Goal: Information Seeking & Learning: Learn about a topic

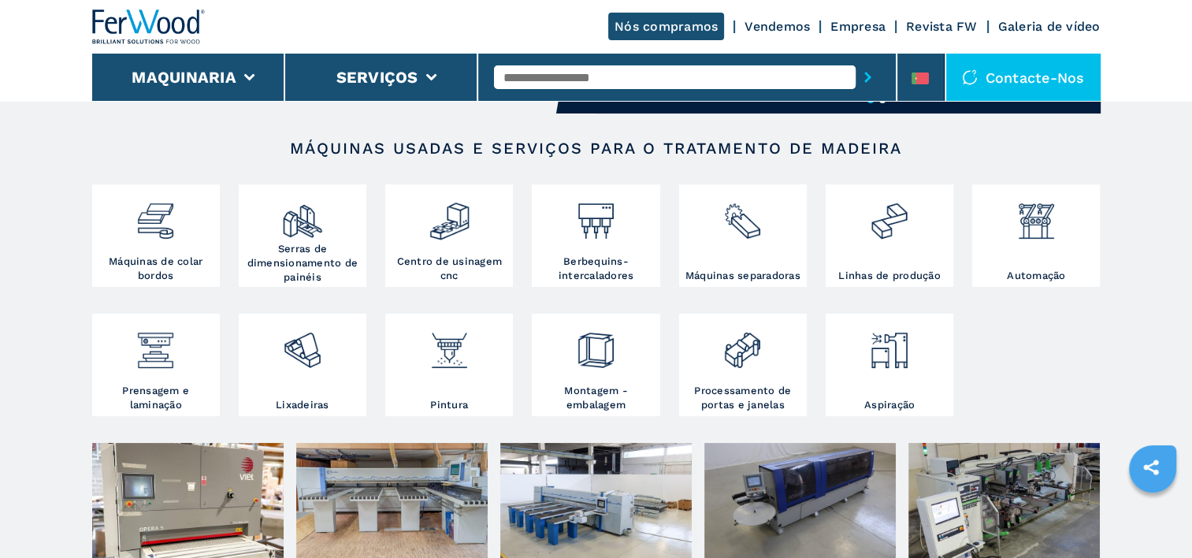
scroll to position [252, 0]
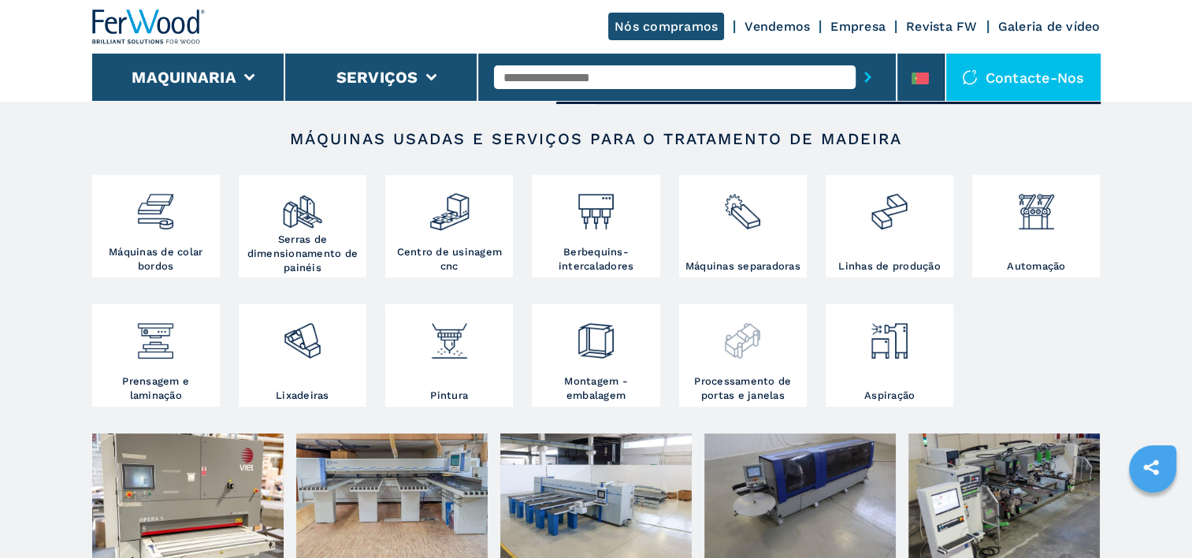
click at [736, 332] on img at bounding box center [743, 335] width 42 height 54
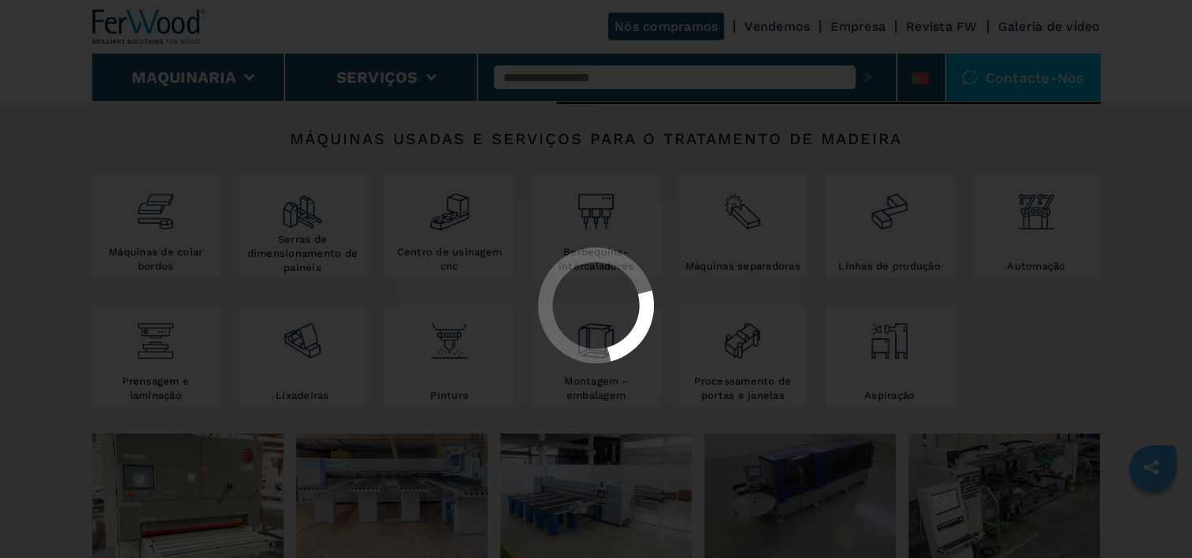
select select "**********"
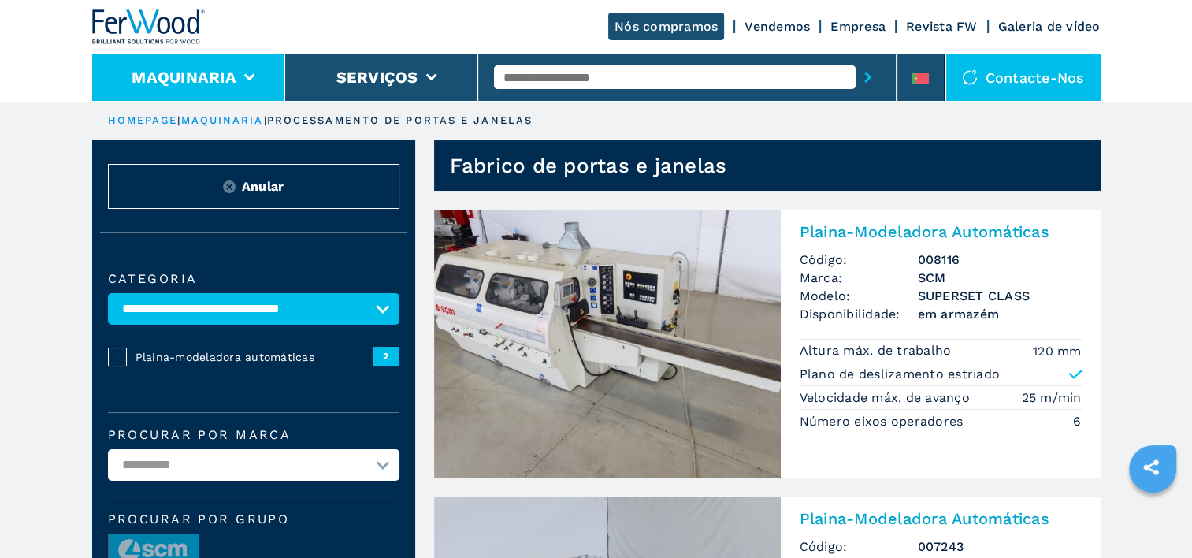
click at [247, 76] on icon at bounding box center [248, 77] width 11 height 7
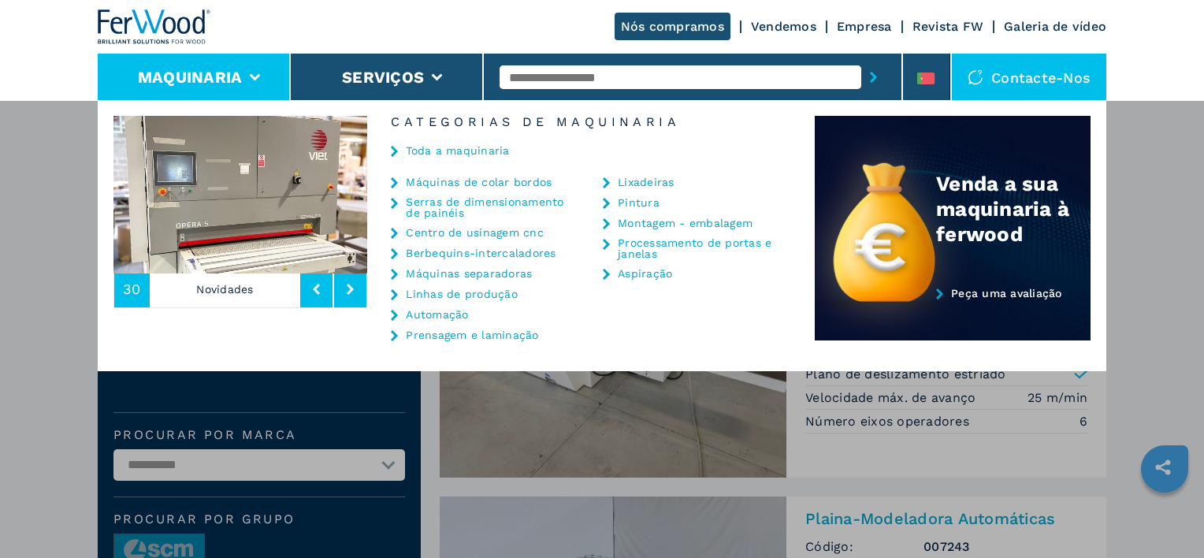
click at [193, 78] on button "Maquinaria" at bounding box center [190, 77] width 105 height 19
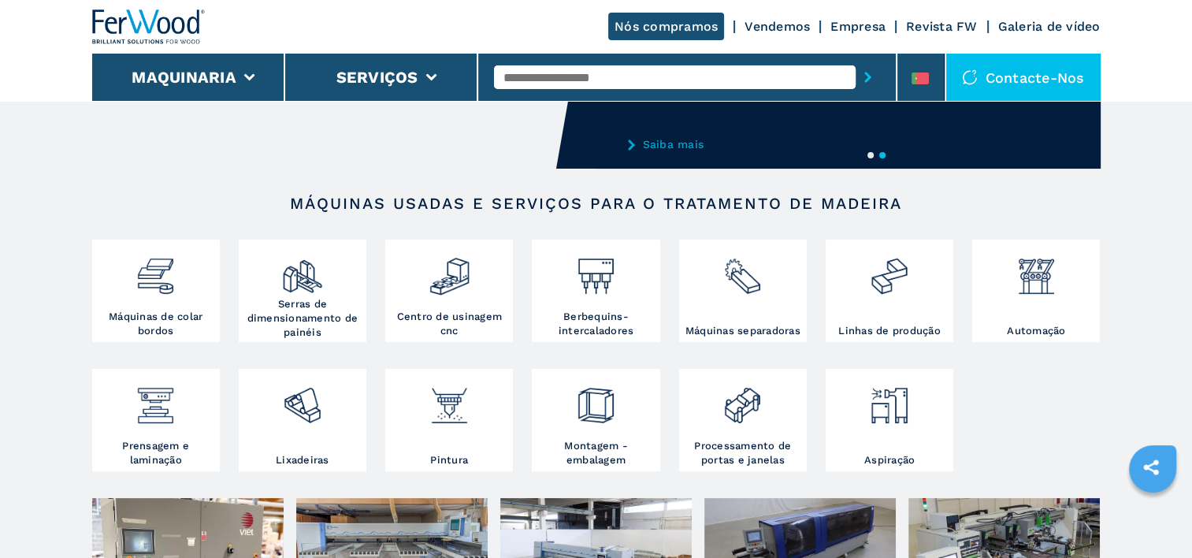
scroll to position [189, 0]
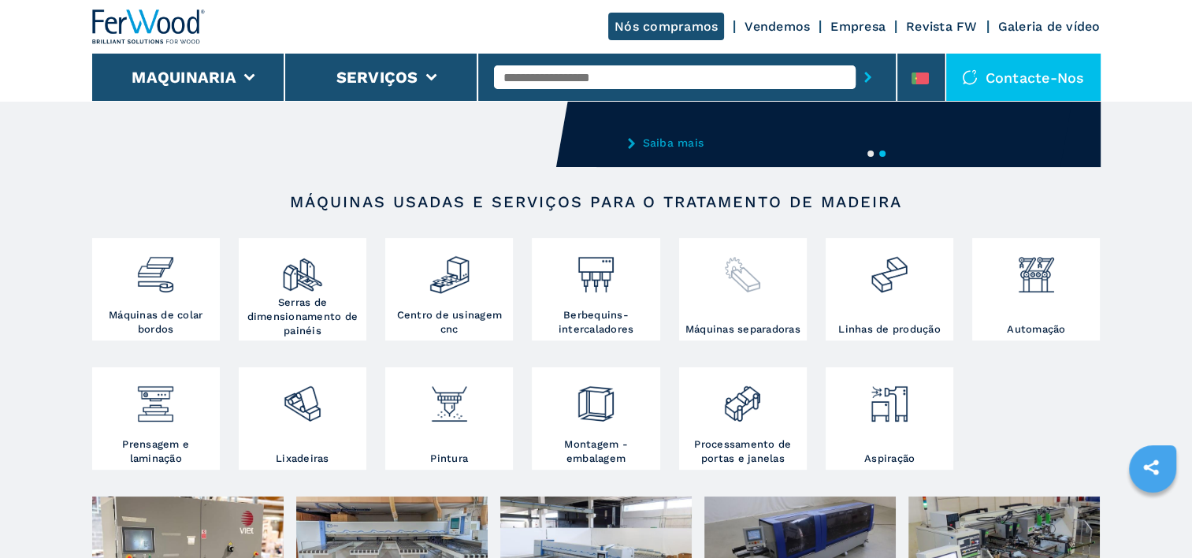
click at [752, 289] on img at bounding box center [743, 269] width 42 height 54
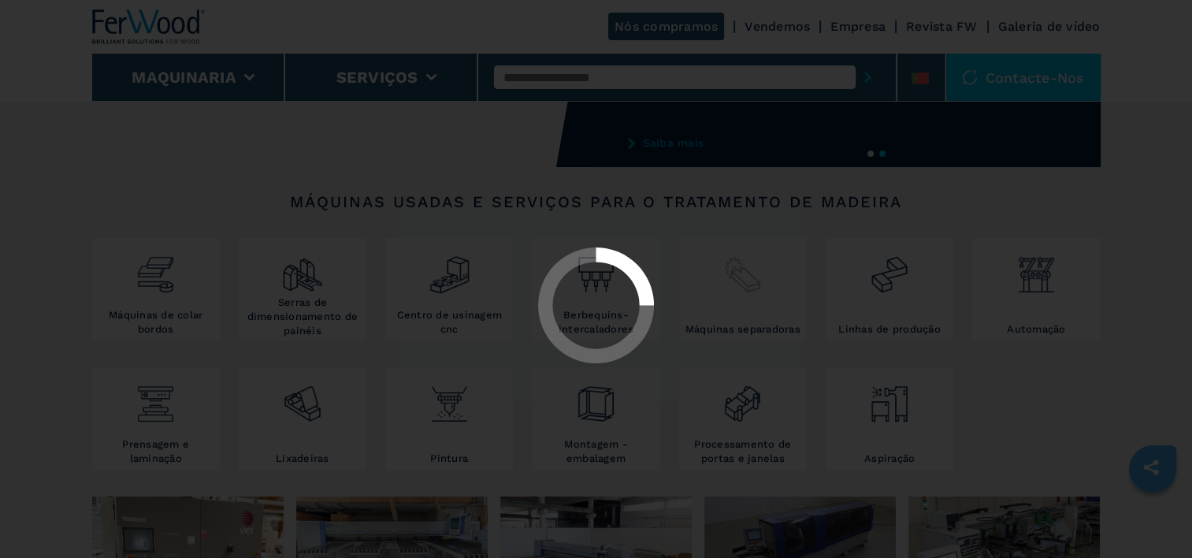
select select "**********"
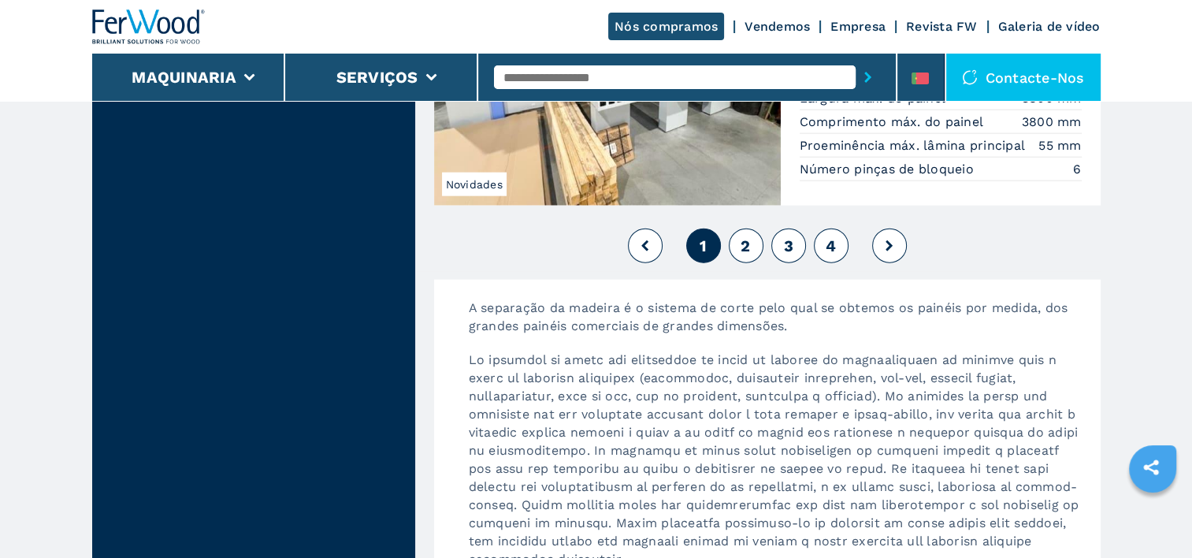
scroll to position [3764, 0]
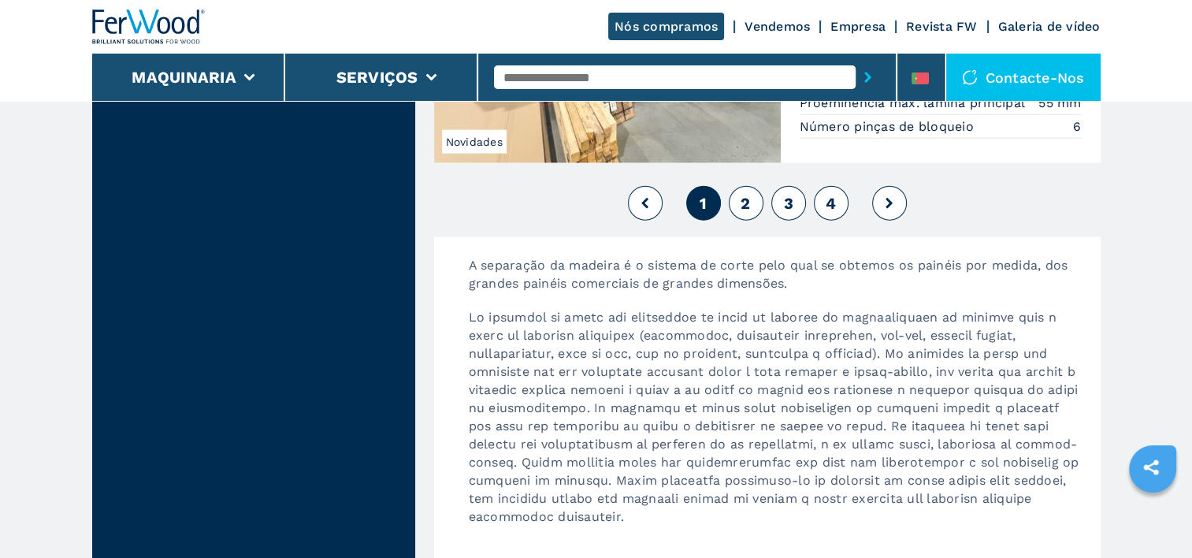
click at [744, 194] on span "2" at bounding box center [744, 203] width 9 height 19
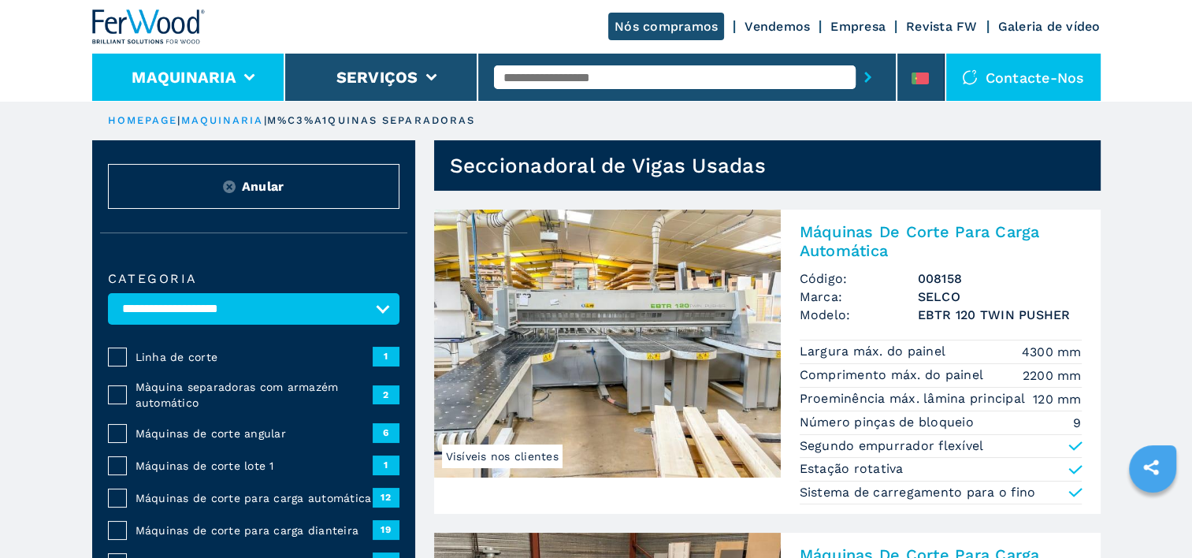
click at [206, 76] on button "Maquinaria" at bounding box center [184, 77] width 105 height 19
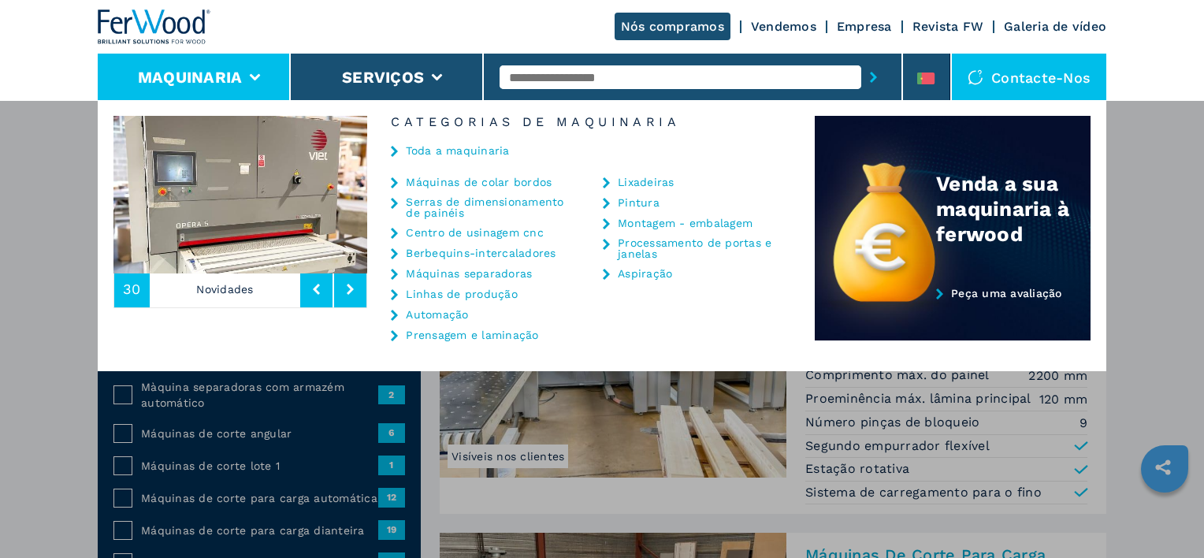
click at [176, 72] on button "Maquinaria" at bounding box center [190, 77] width 105 height 19
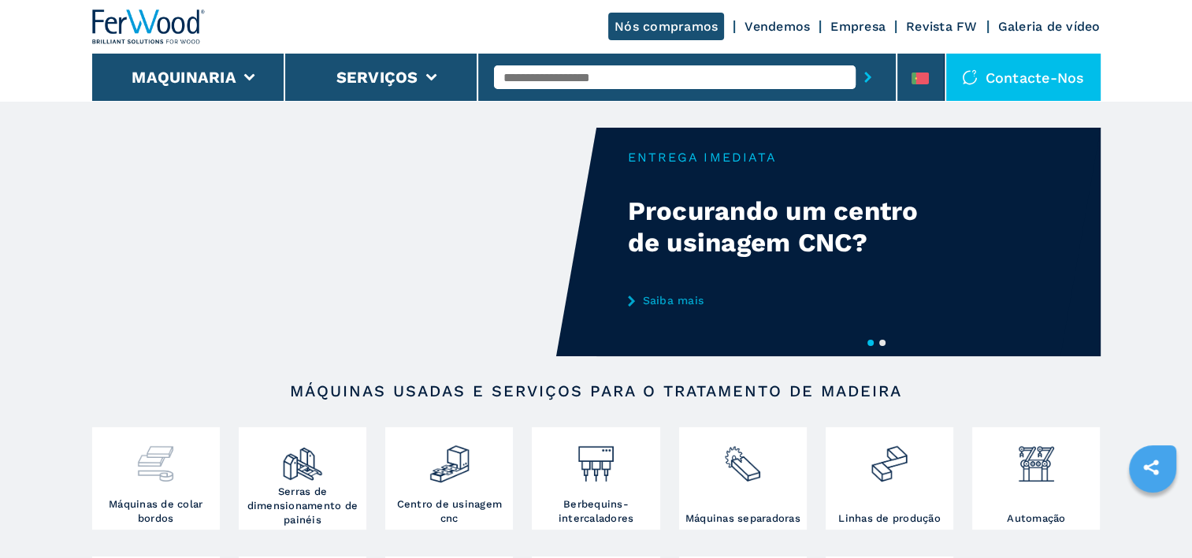
click at [153, 476] on img at bounding box center [156, 458] width 42 height 54
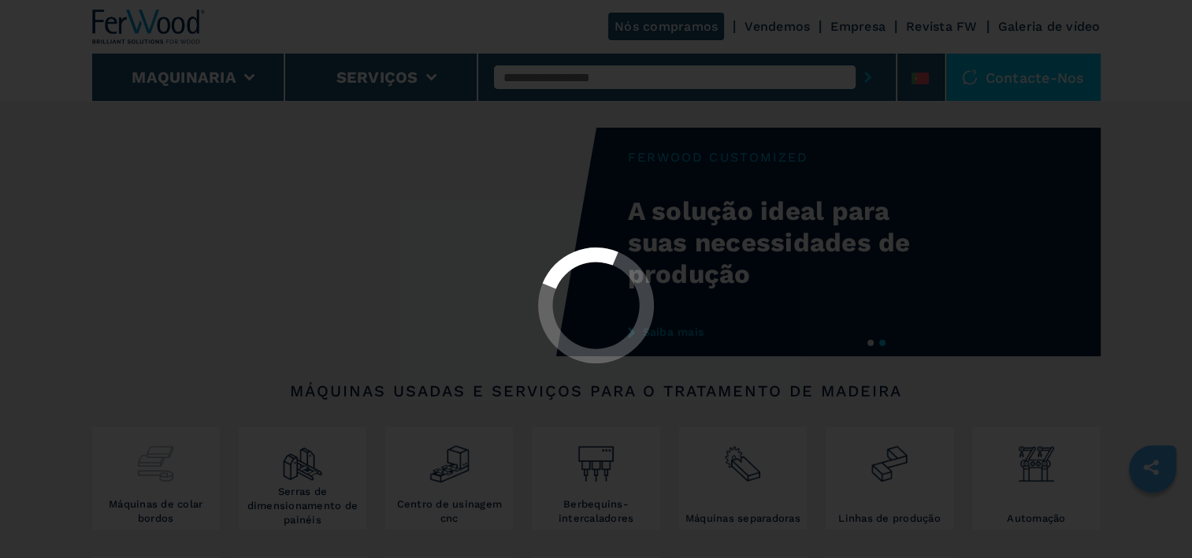
select select "**********"
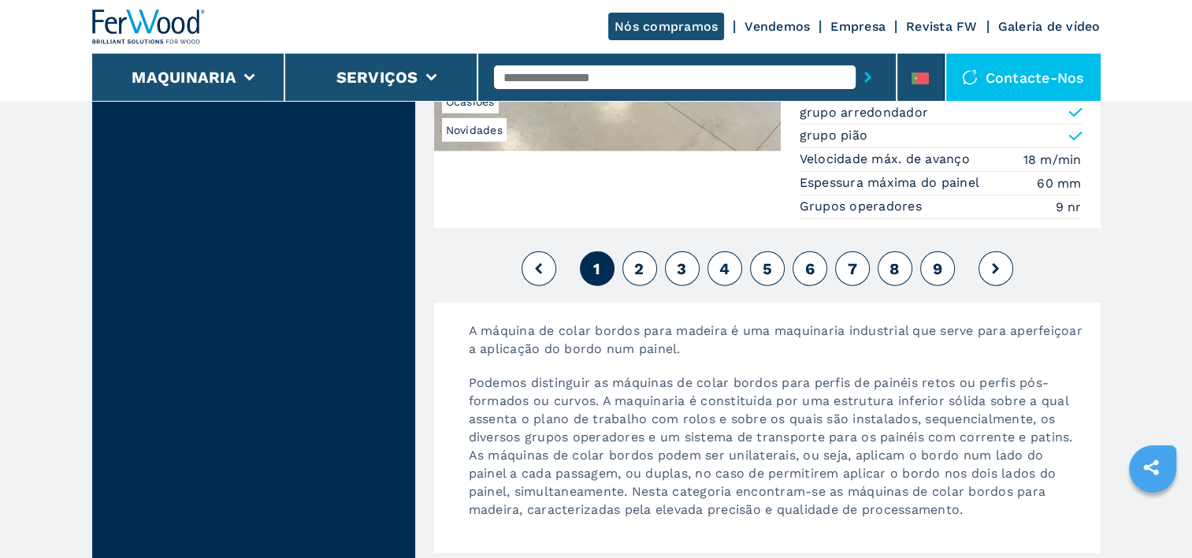
scroll to position [4187, 0]
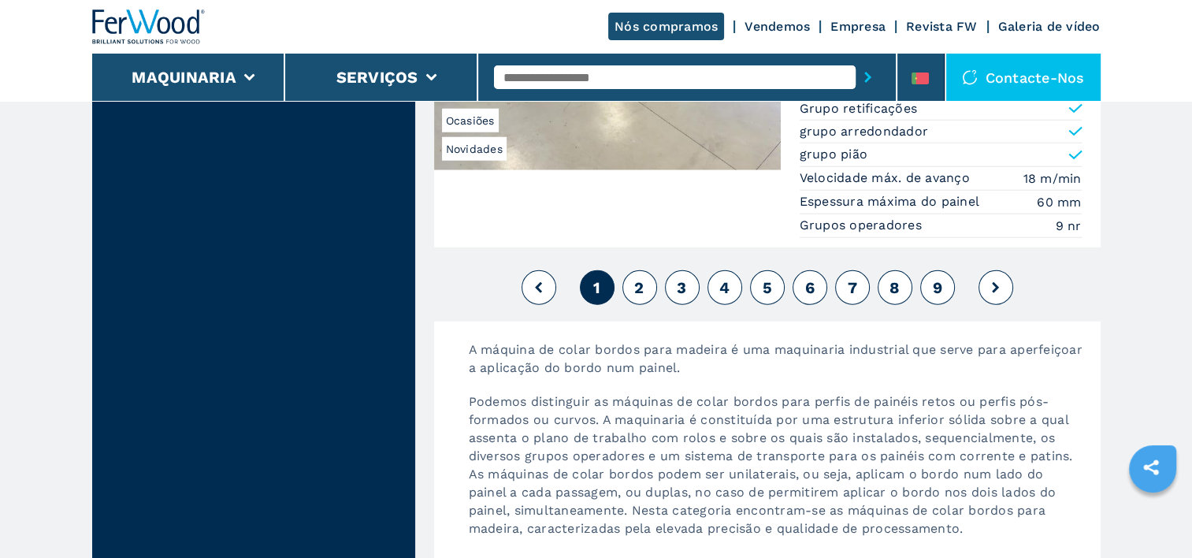
click at [646, 270] on button "2" at bounding box center [639, 287] width 35 height 35
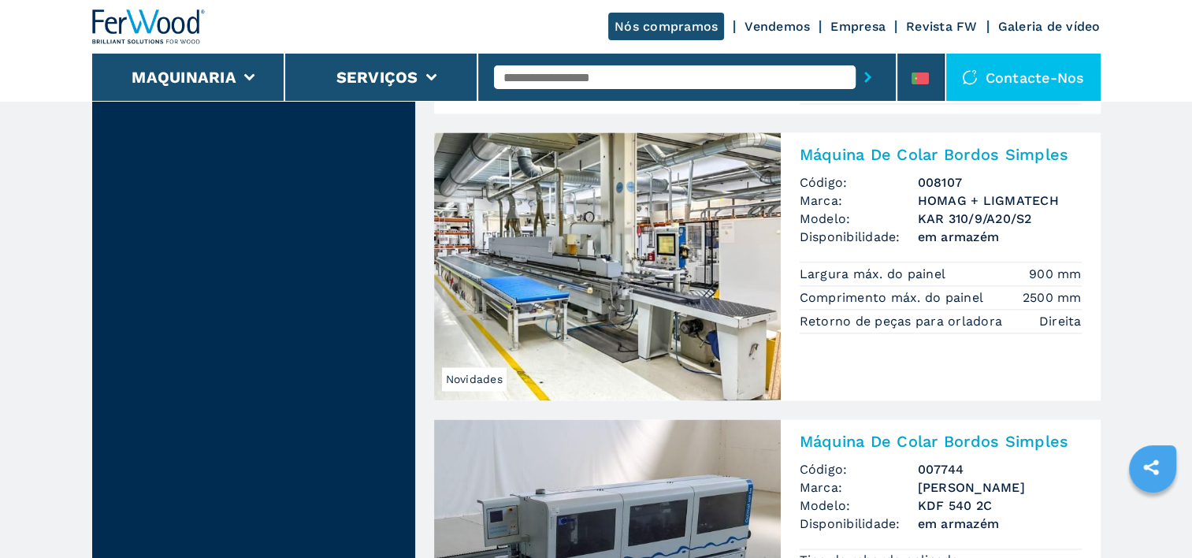
scroll to position [2248, 0]
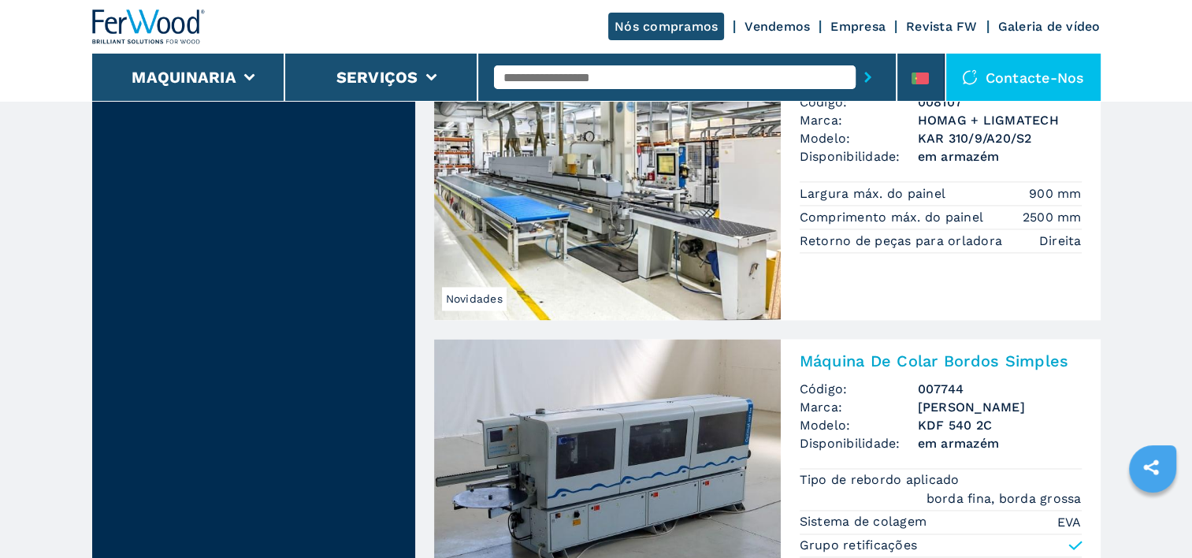
click at [636, 447] on img at bounding box center [607, 473] width 347 height 268
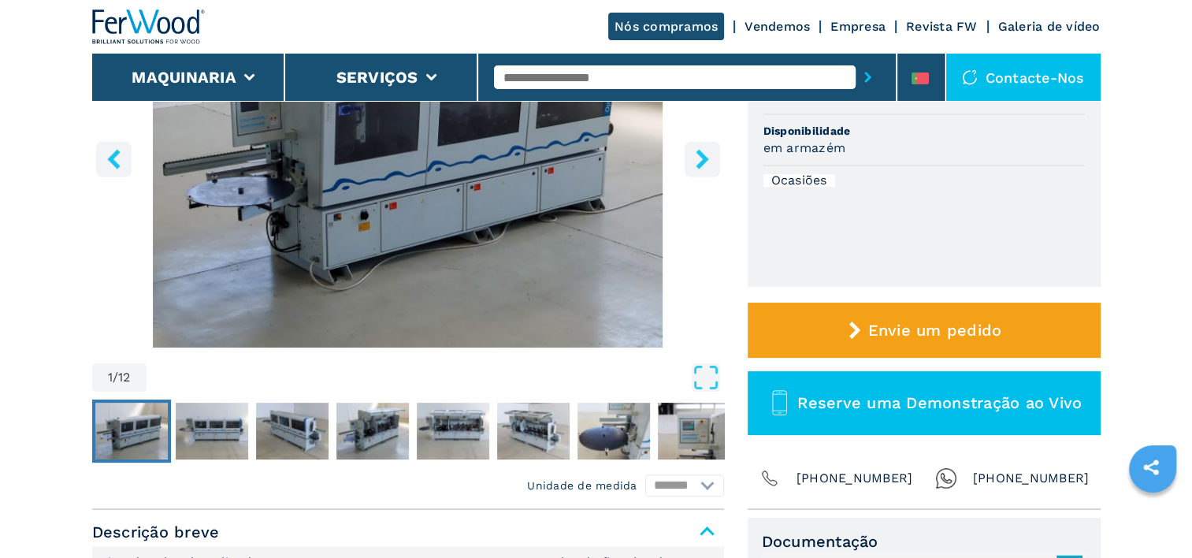
scroll to position [284, 0]
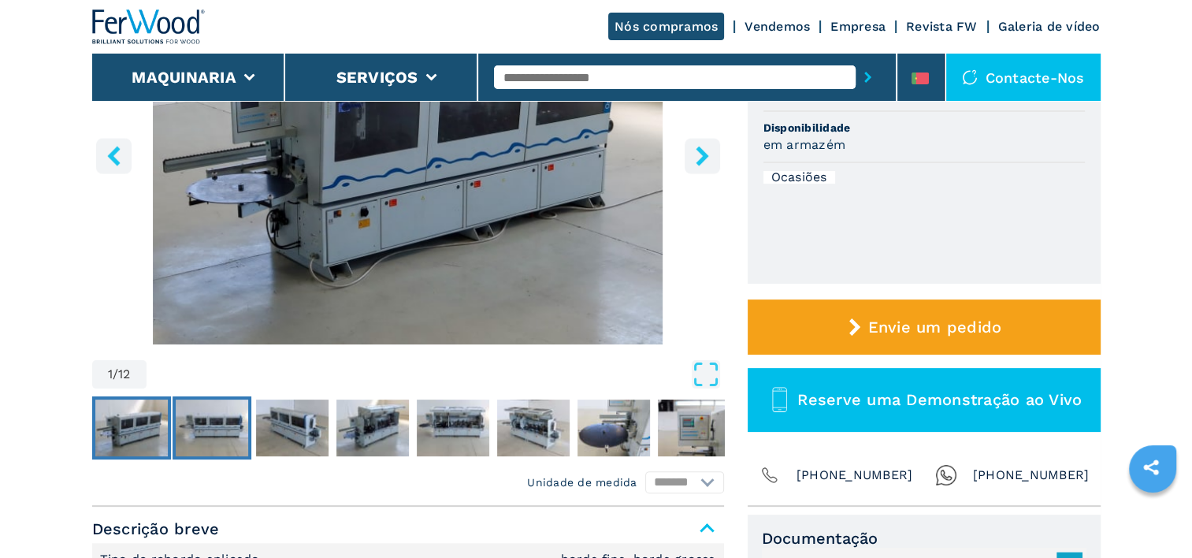
click at [210, 432] on img "Go to Slide 2" at bounding box center [212, 427] width 72 height 57
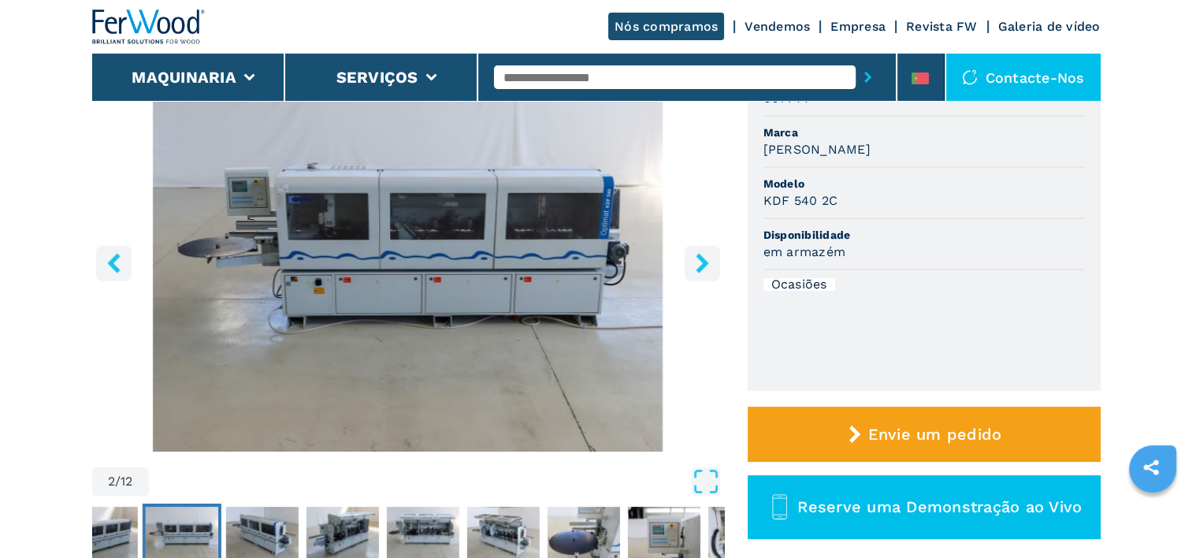
scroll to position [158, 0]
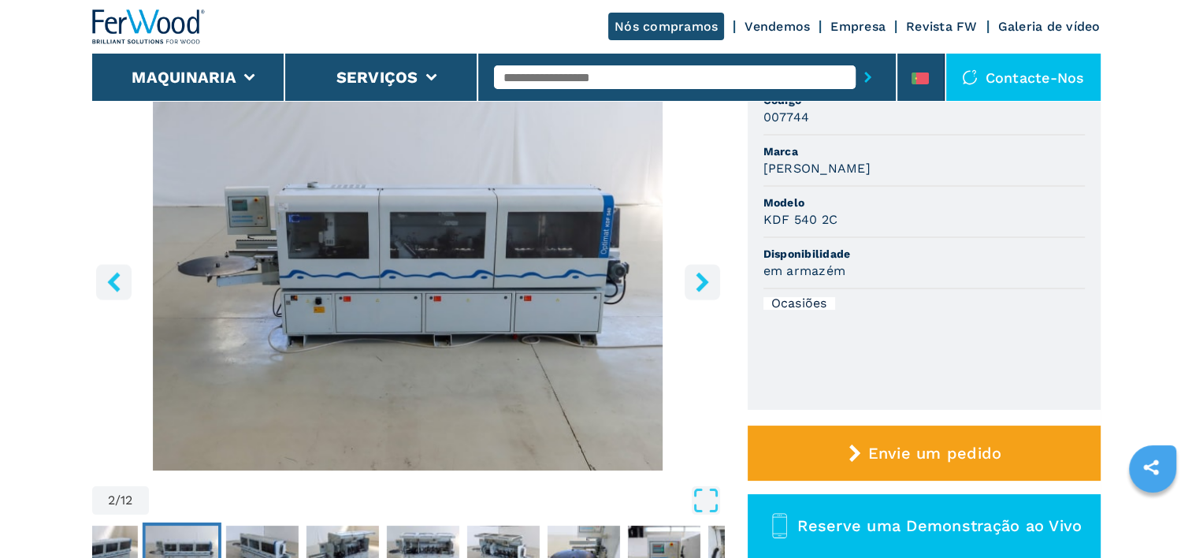
click at [699, 273] on icon "right-button" at bounding box center [702, 282] width 20 height 20
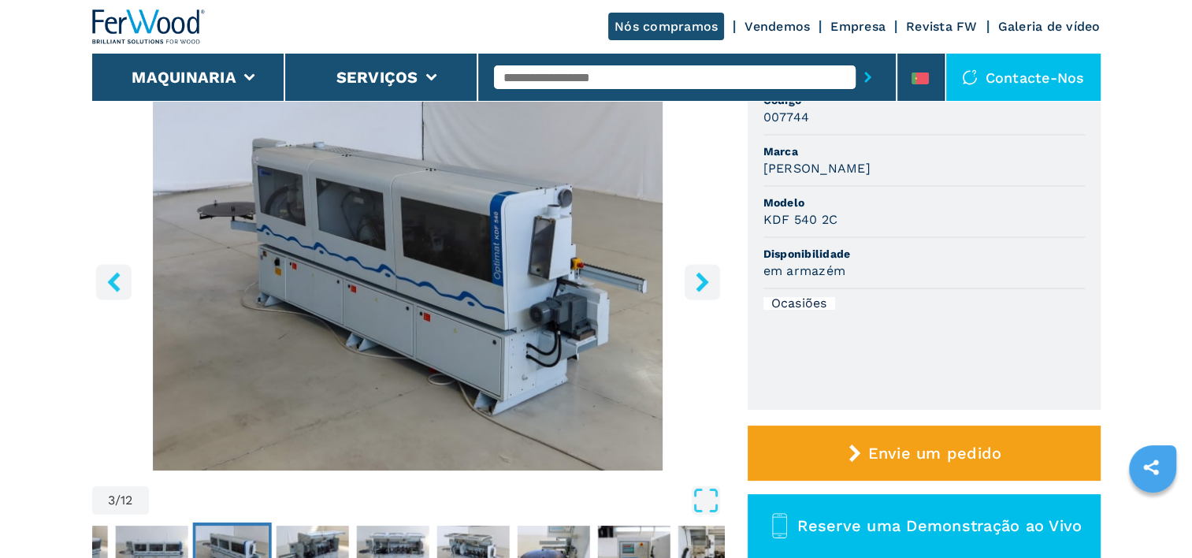
click at [699, 273] on icon "right-button" at bounding box center [702, 282] width 20 height 20
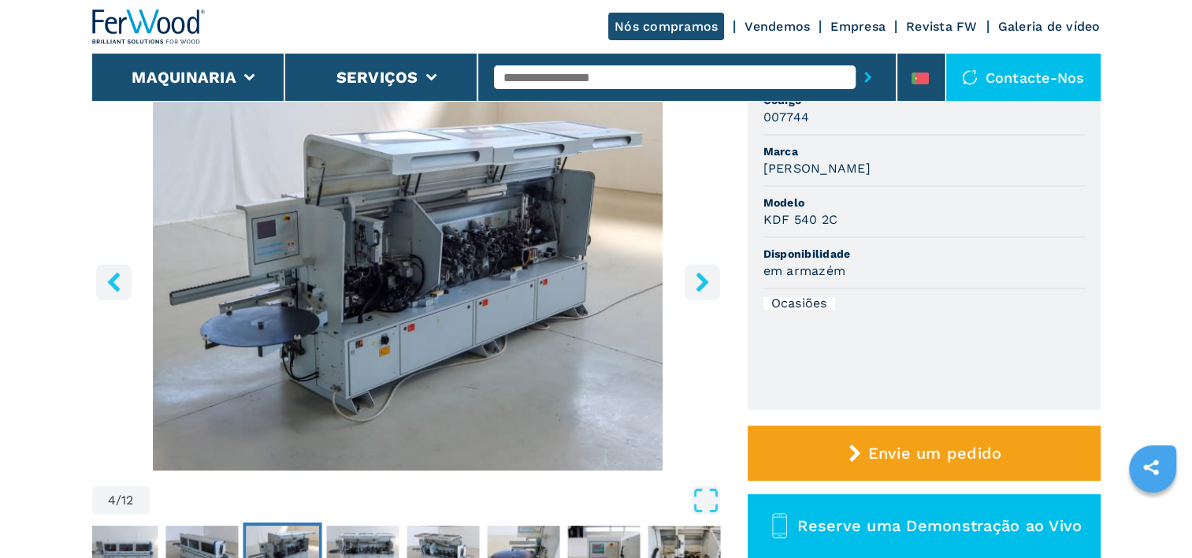
click at [699, 273] on icon "right-button" at bounding box center [702, 282] width 20 height 20
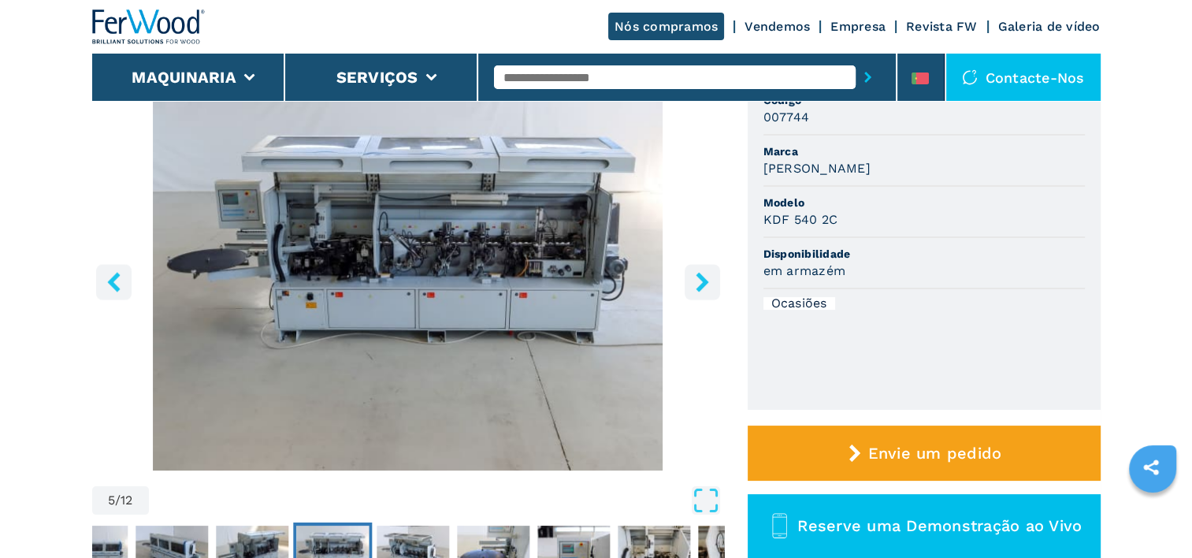
click at [699, 273] on icon "right-button" at bounding box center [702, 282] width 20 height 20
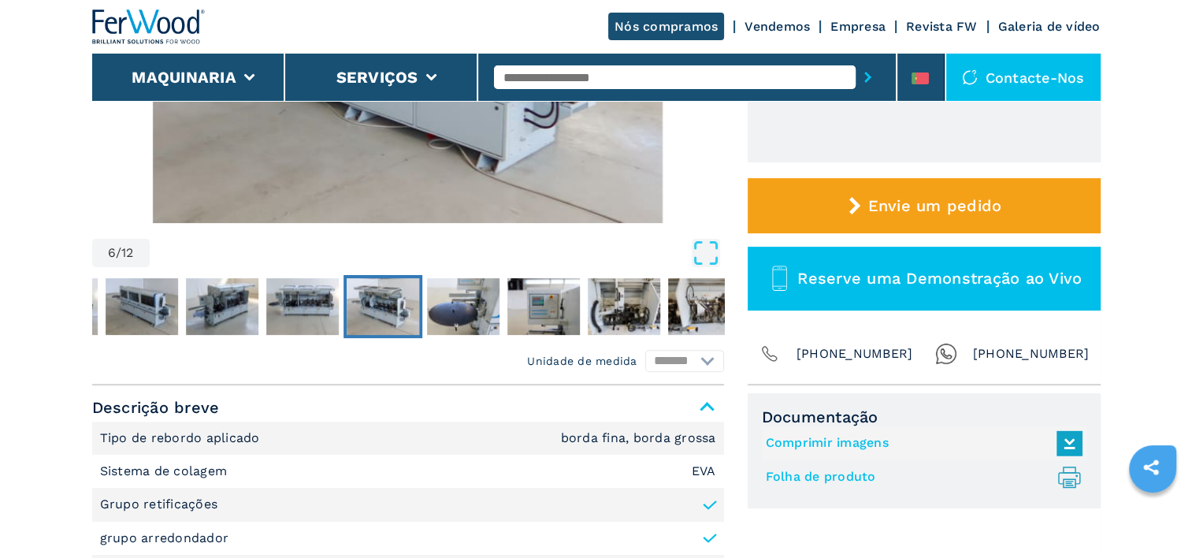
scroll to position [407, 0]
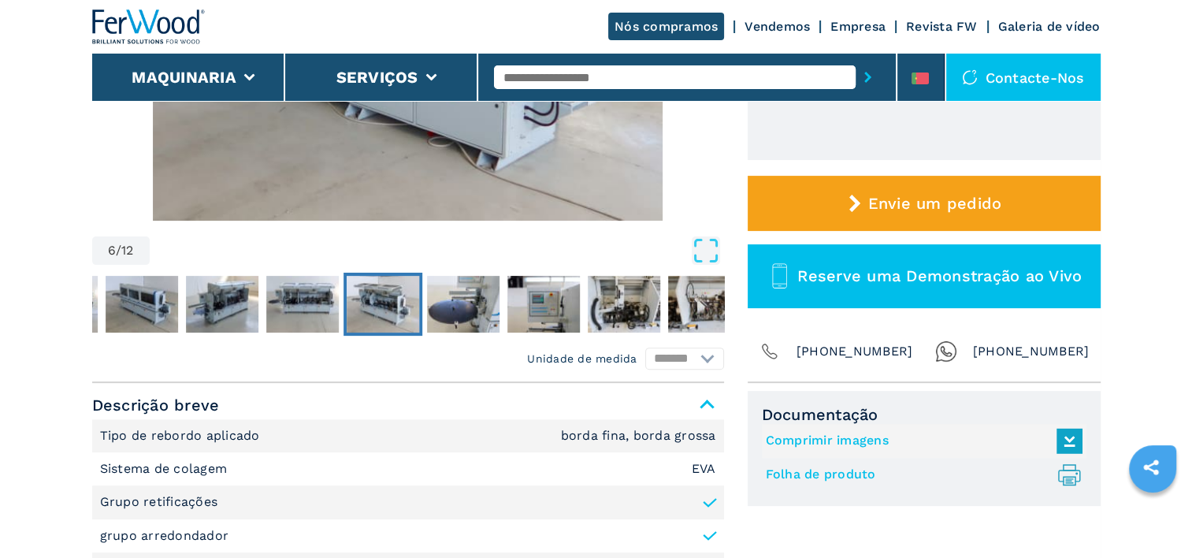
click at [840, 469] on link "Folha de produto .prefix__st0{stroke-linecap:round;stroke-linejoin:round}.prefi…" at bounding box center [920, 475] width 309 height 26
